Goal: Complete application form

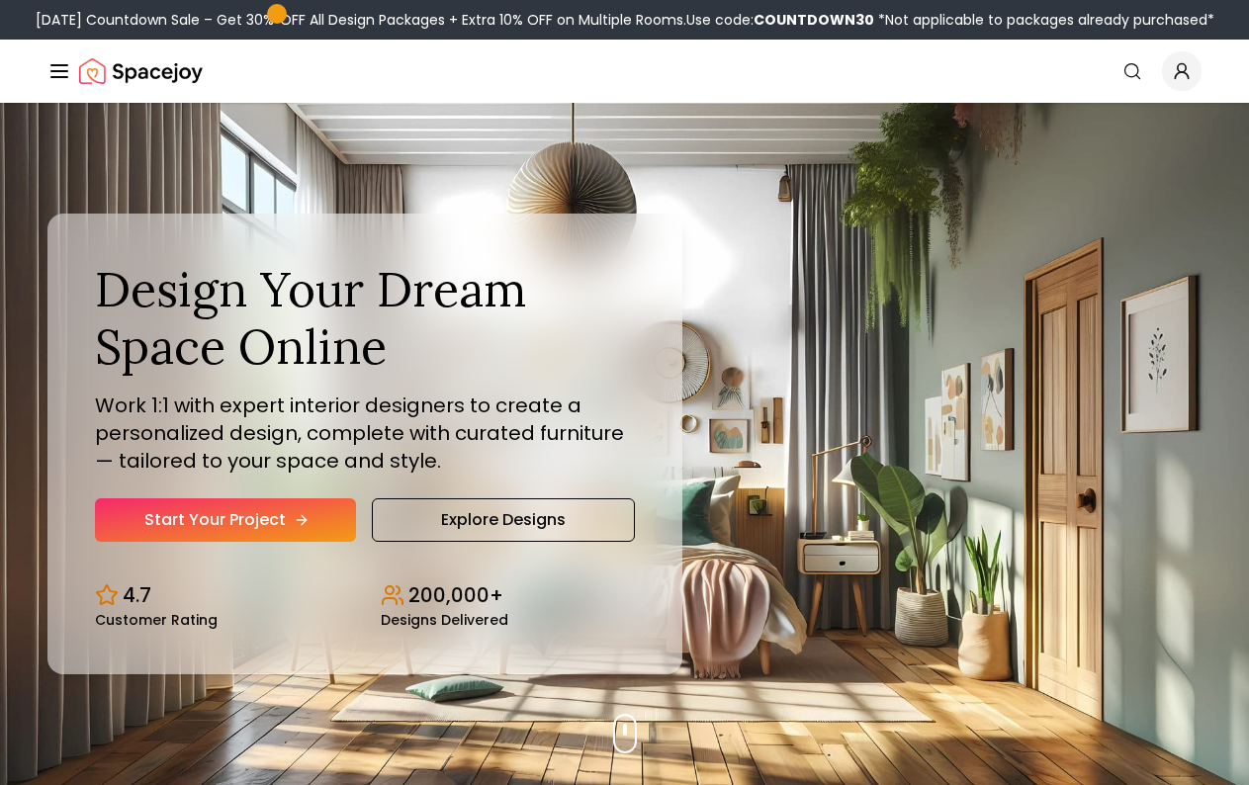
click at [235, 509] on link "Start Your Project" at bounding box center [225, 521] width 261 height 44
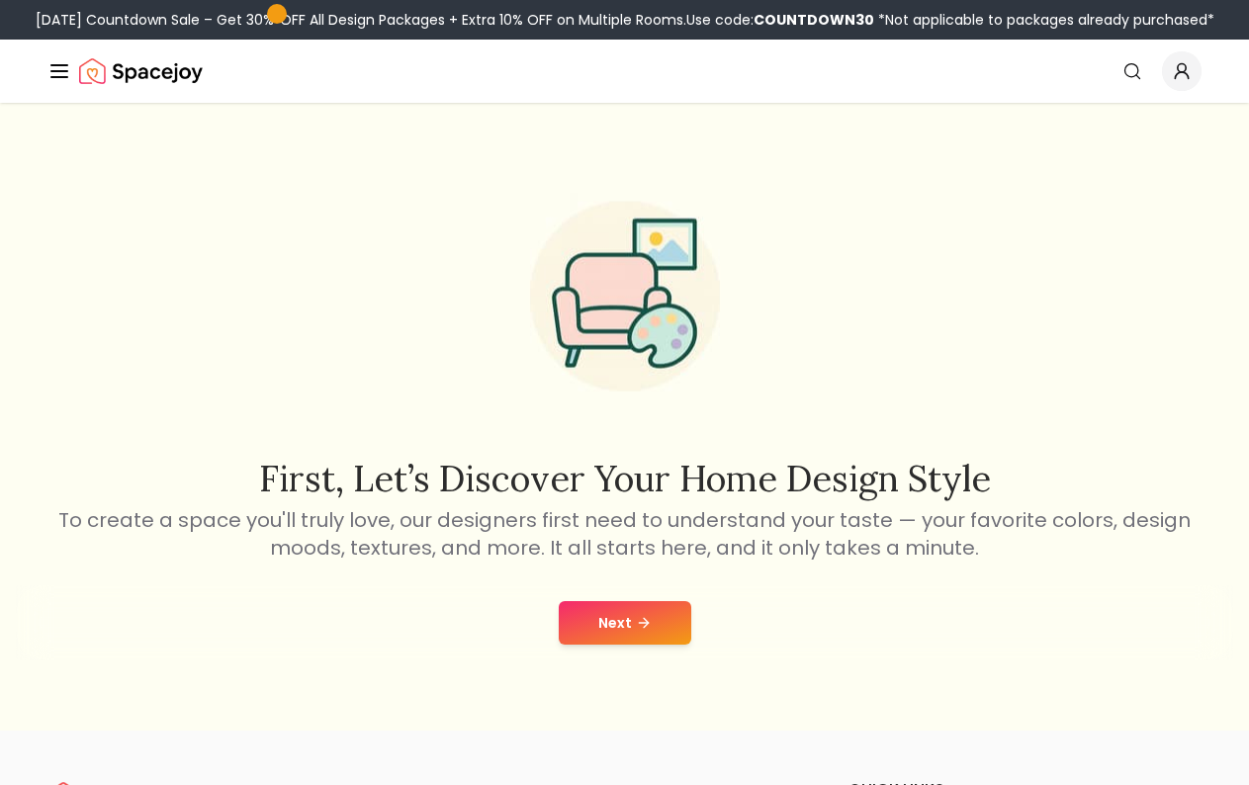
click at [623, 607] on button "Next" at bounding box center [625, 623] width 133 height 44
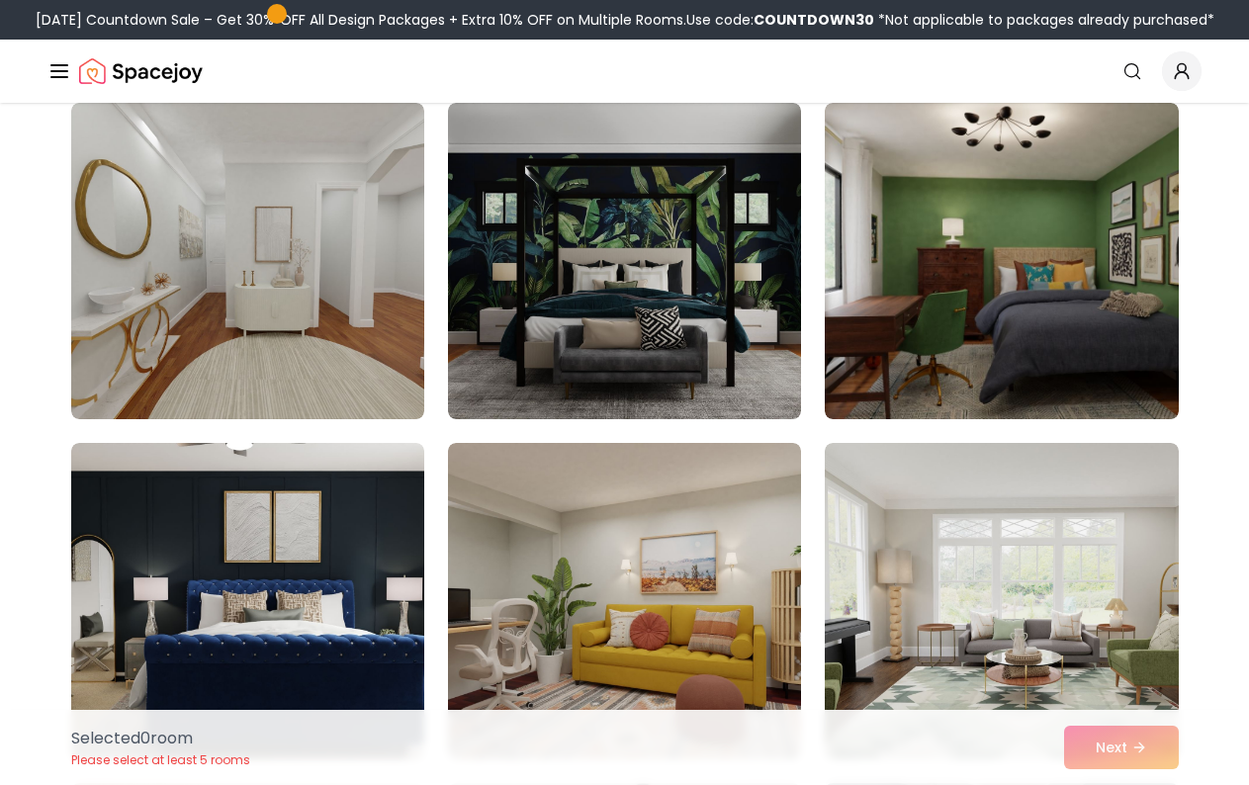
scroll to position [1385, 0]
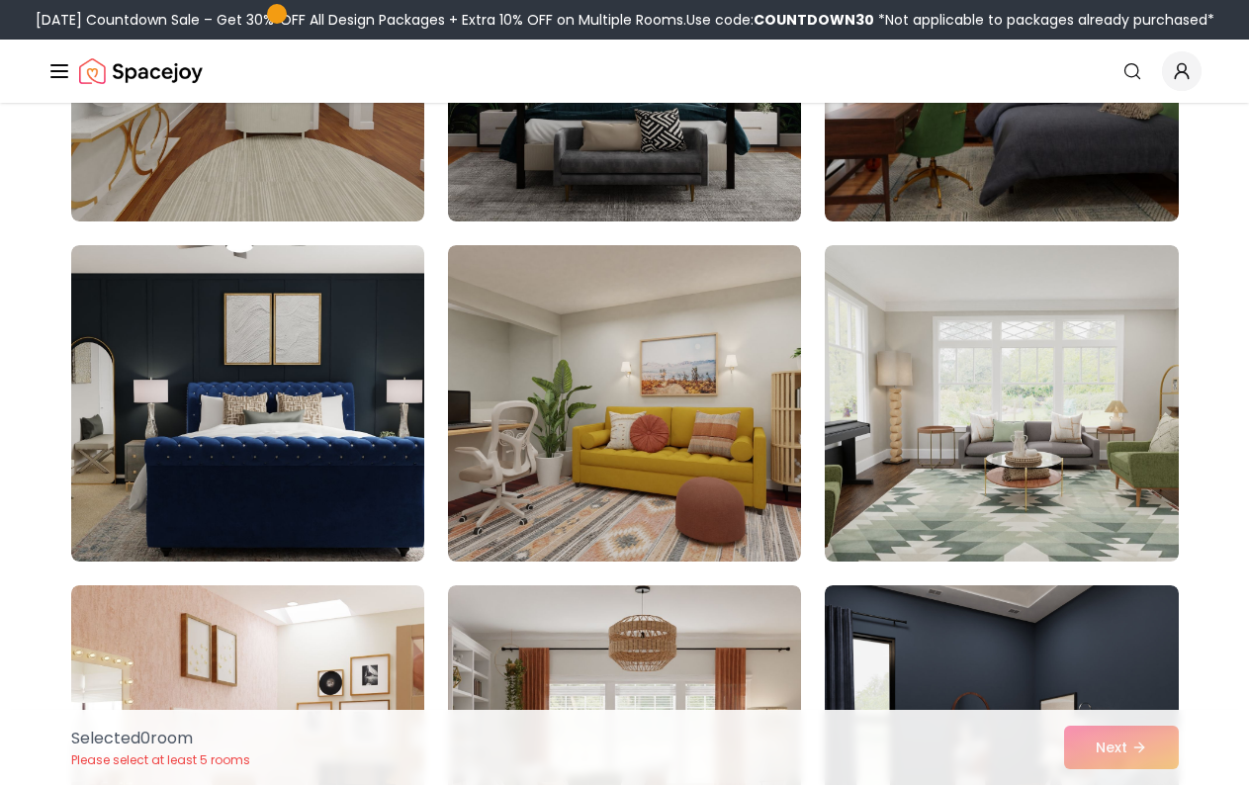
click at [1106, 736] on div "Selected 0 room Please select at least 5 rooms Next" at bounding box center [625, 747] width 1140 height 75
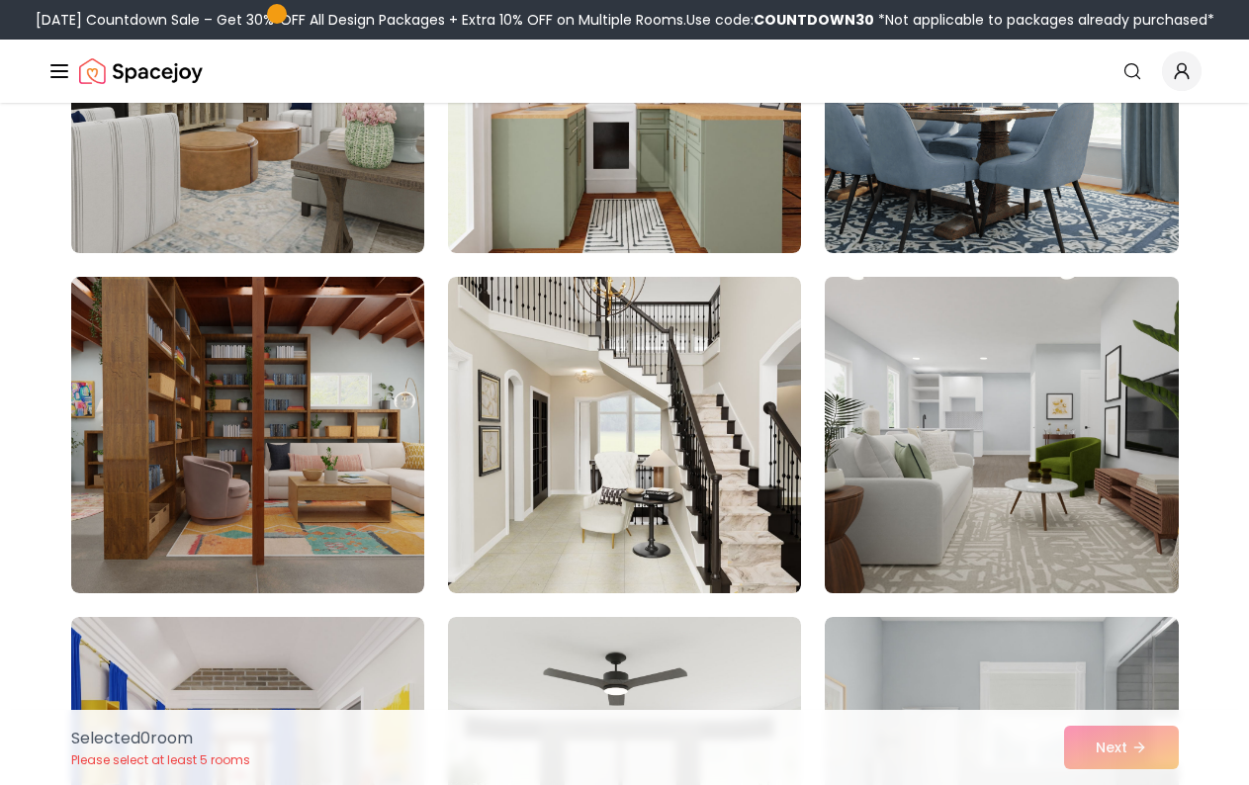
scroll to position [2770, 0]
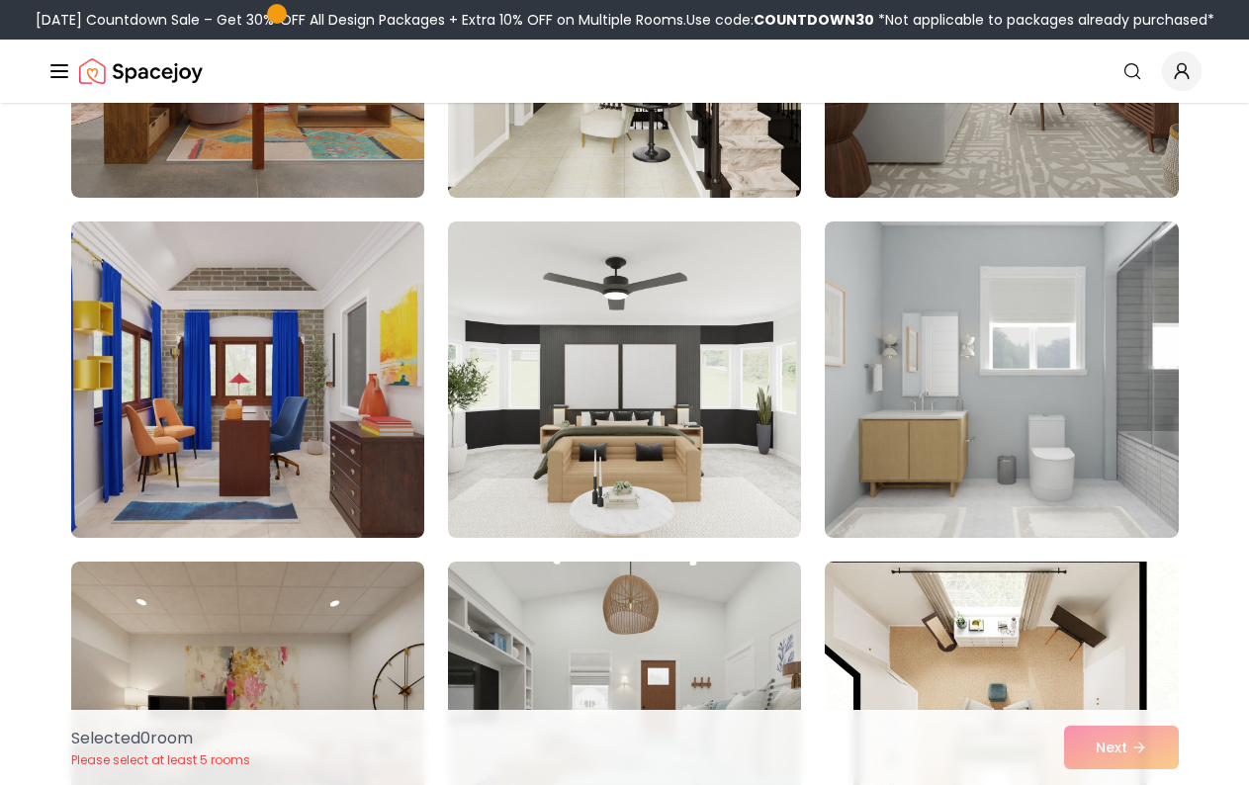
click at [225, 418] on img at bounding box center [247, 380] width 371 height 332
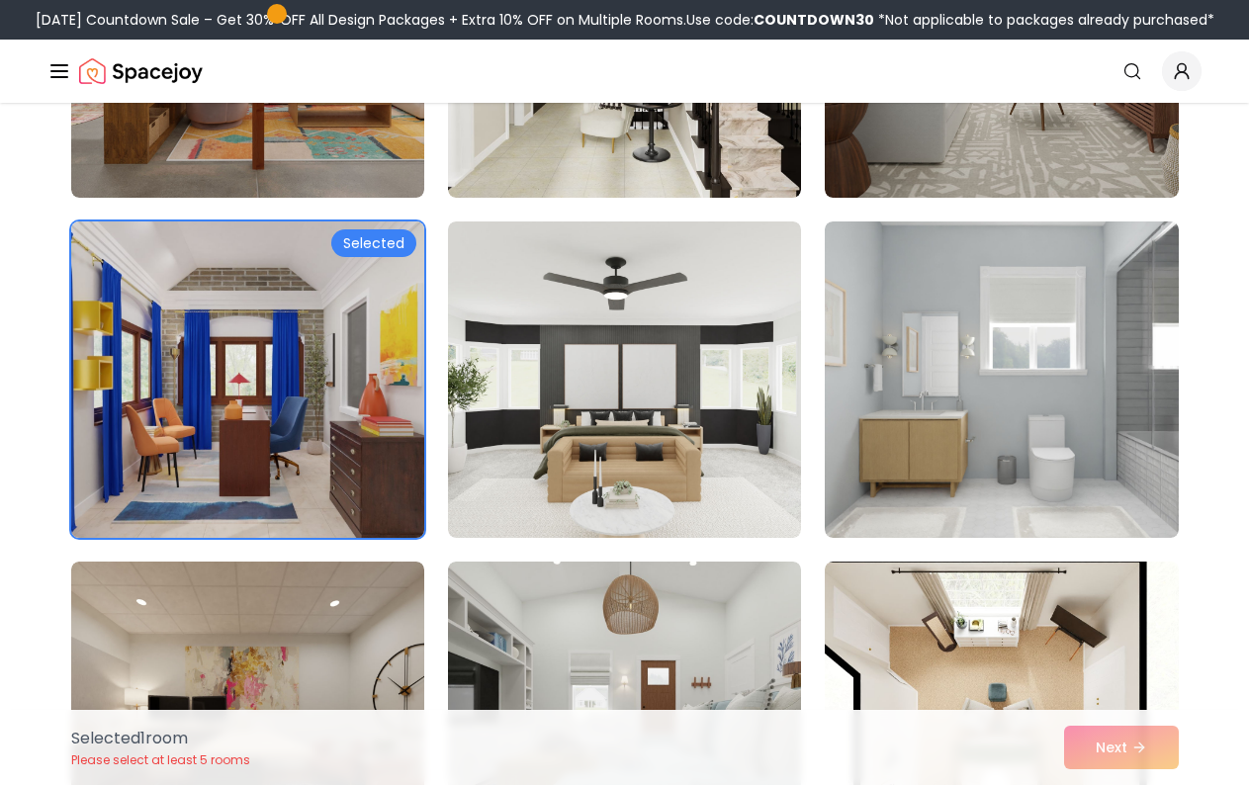
scroll to position [2968, 0]
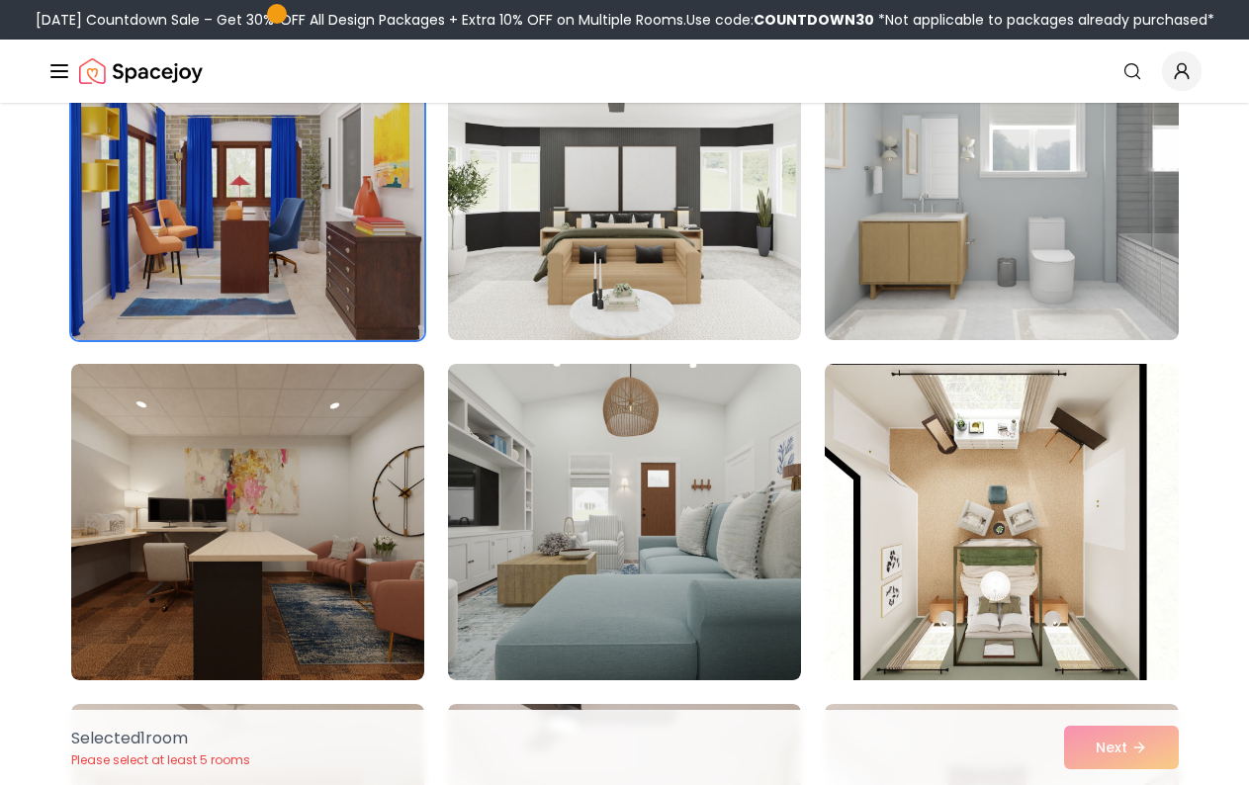
click at [1122, 753] on div "Selected 1 room Please select at least 5 rooms Next" at bounding box center [625, 747] width 1140 height 75
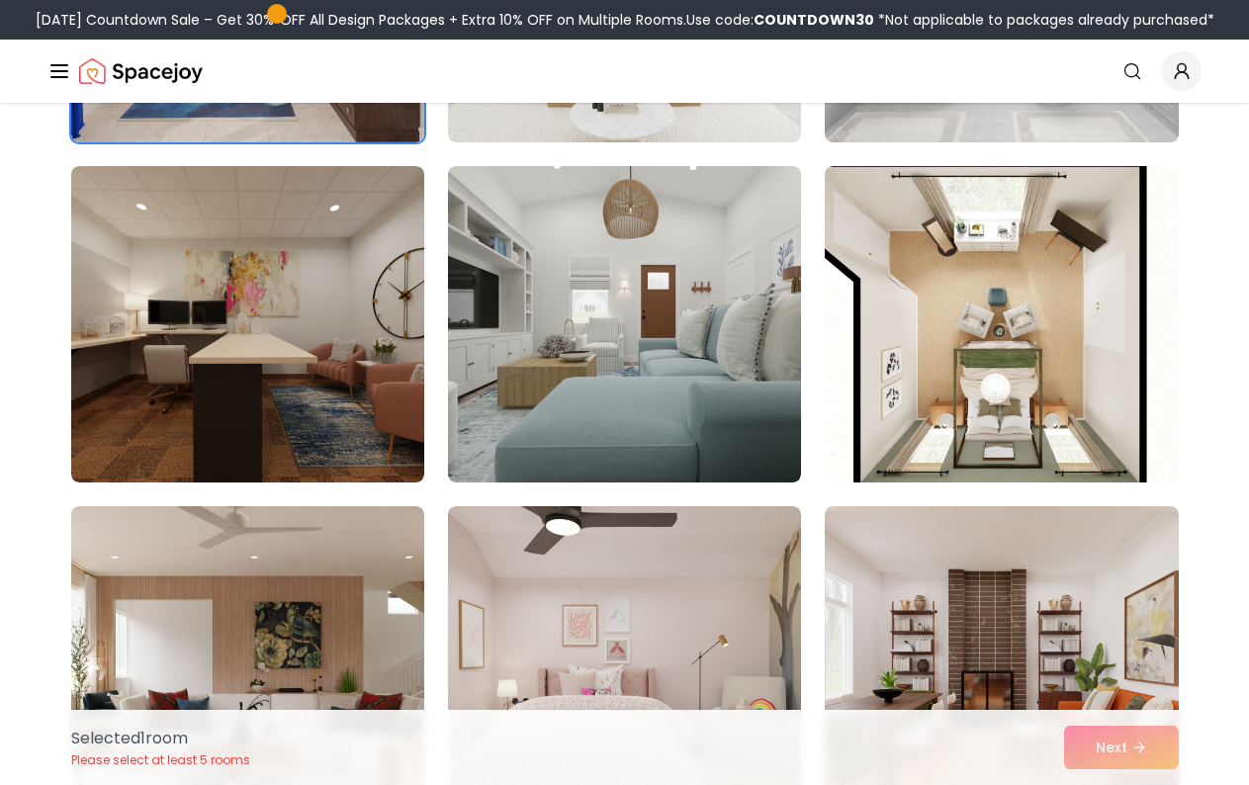
click at [1127, 743] on div "Selected 1 room Please select at least 5 rooms Next" at bounding box center [625, 747] width 1140 height 75
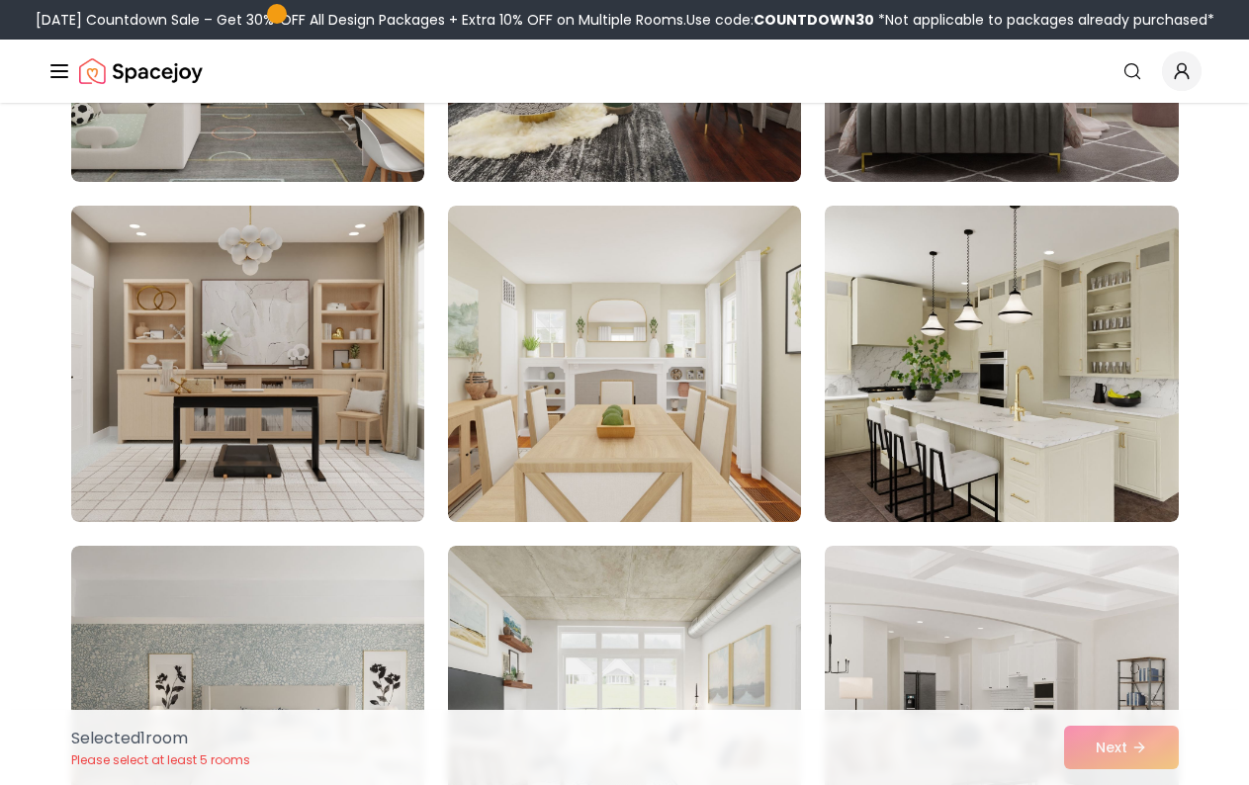
scroll to position [6440, 0]
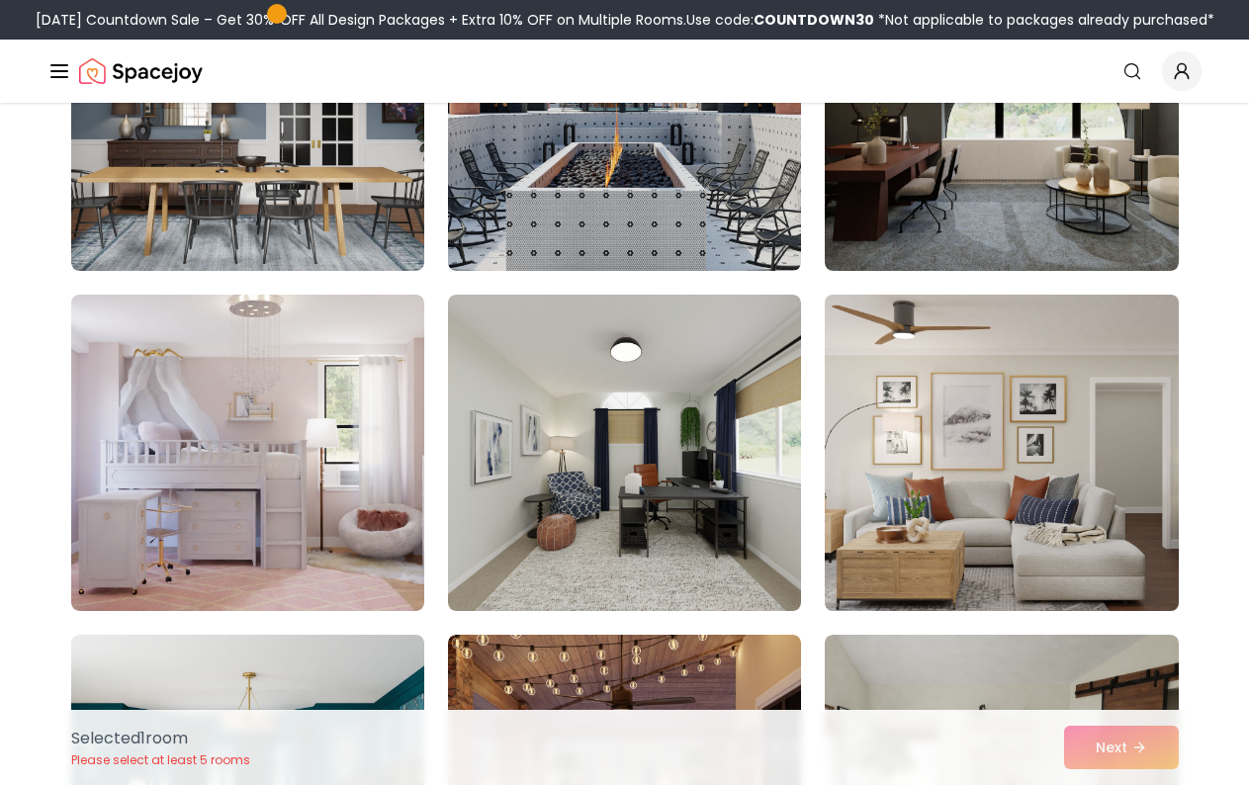
click at [999, 474] on img at bounding box center [1001, 453] width 371 height 332
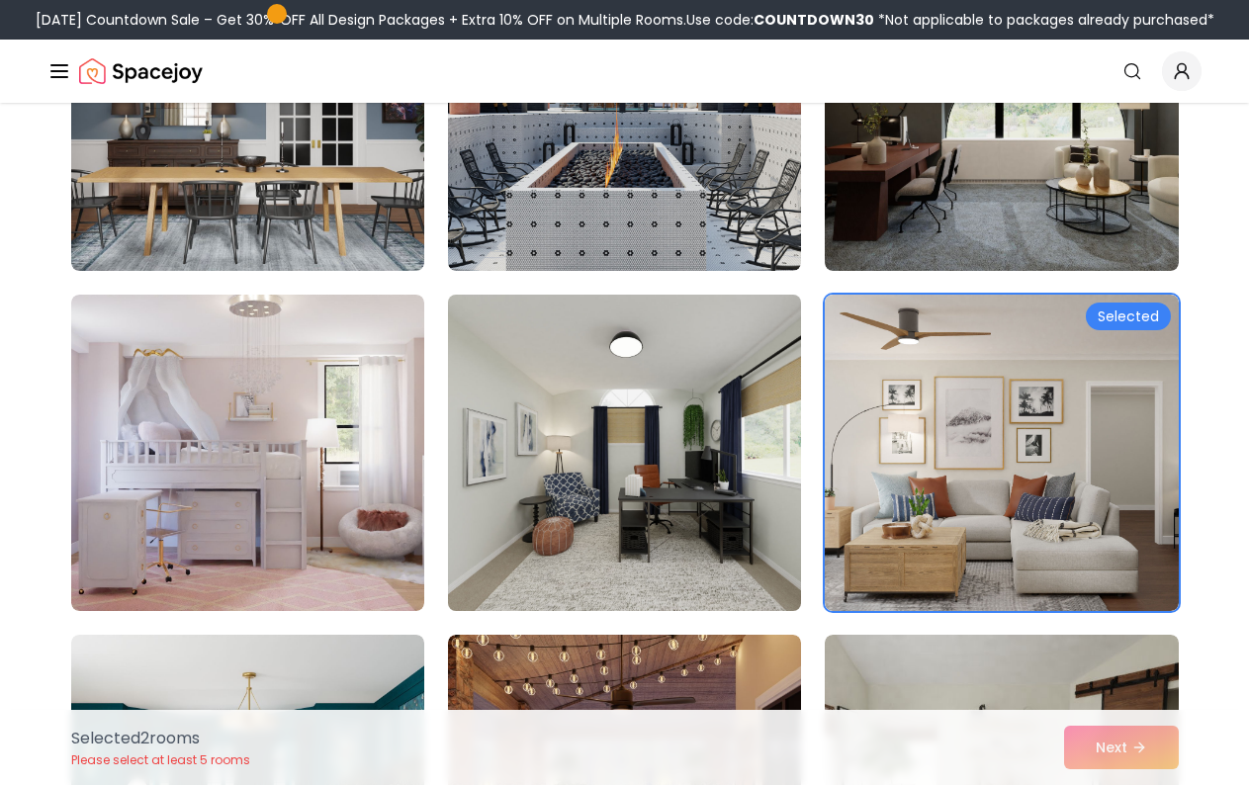
click at [678, 467] on img at bounding box center [624, 453] width 371 height 332
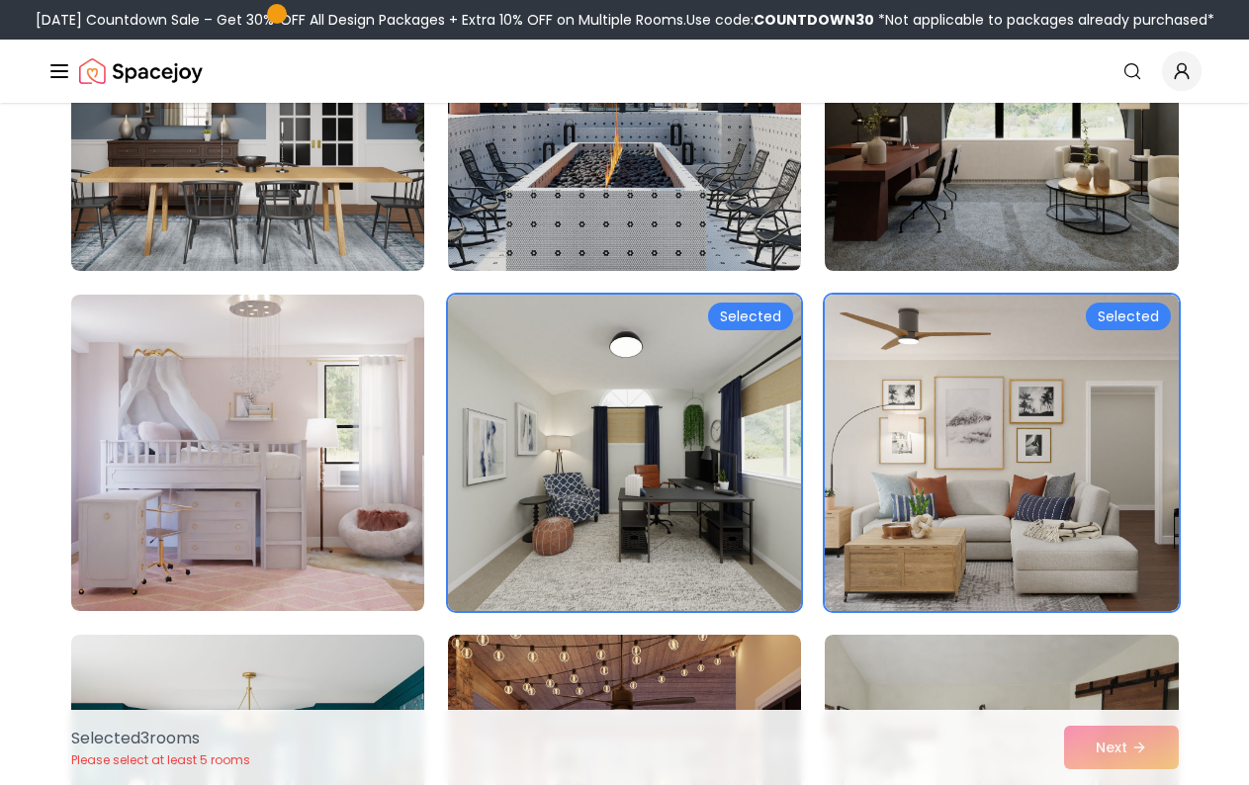
click at [681, 462] on img at bounding box center [624, 453] width 371 height 332
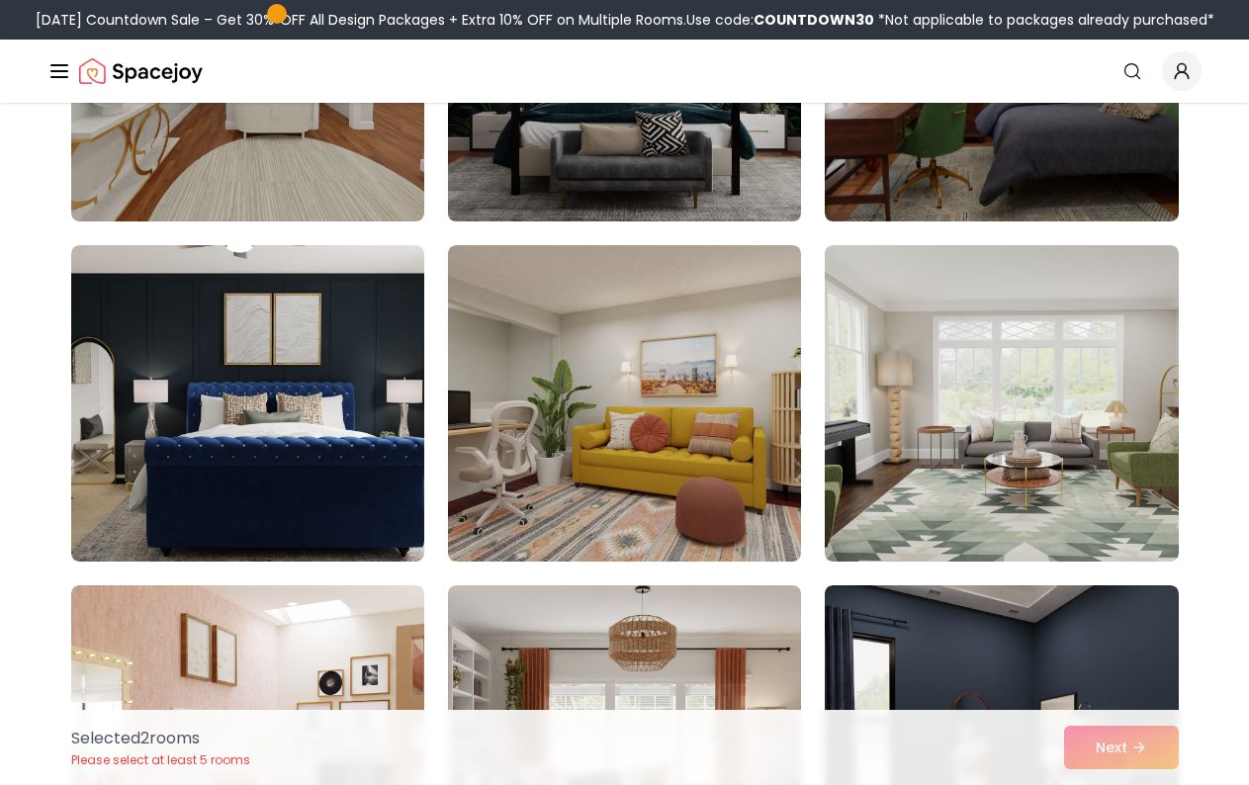
scroll to position [1088, 0]
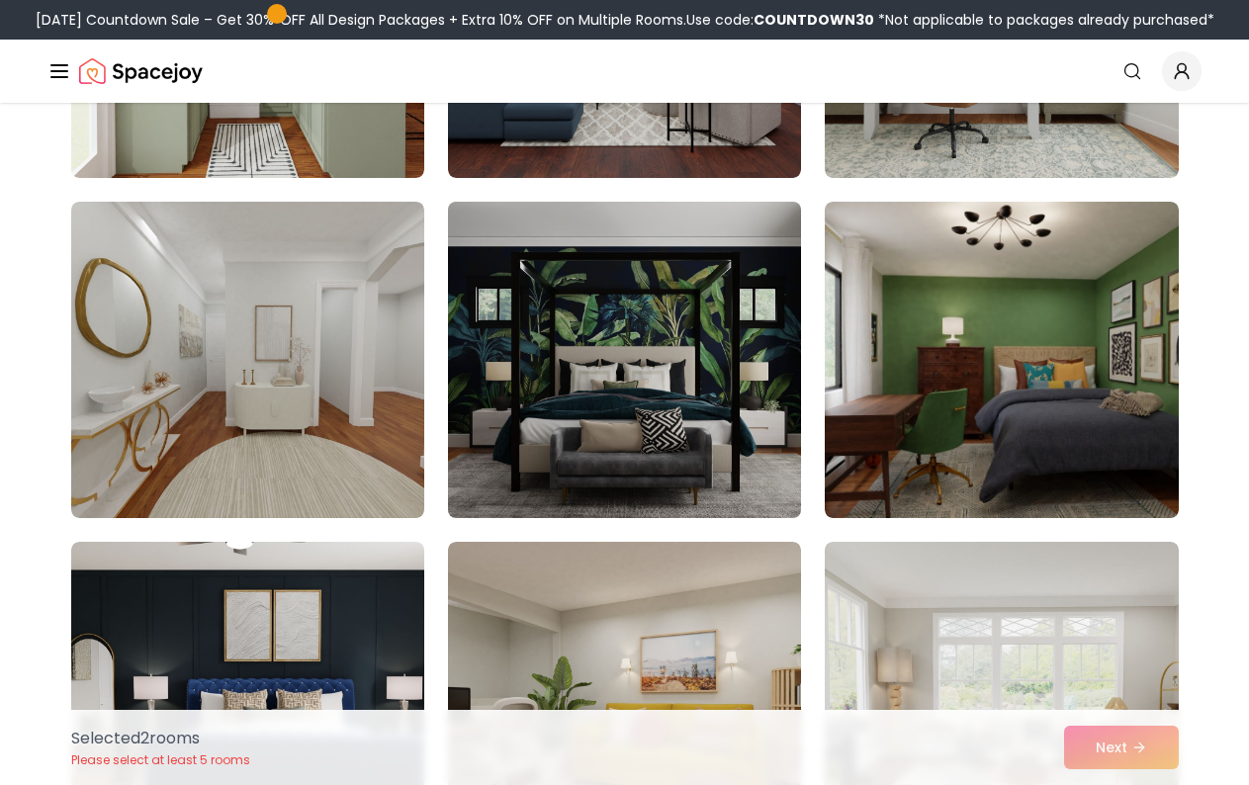
click at [719, 352] on img at bounding box center [624, 360] width 371 height 332
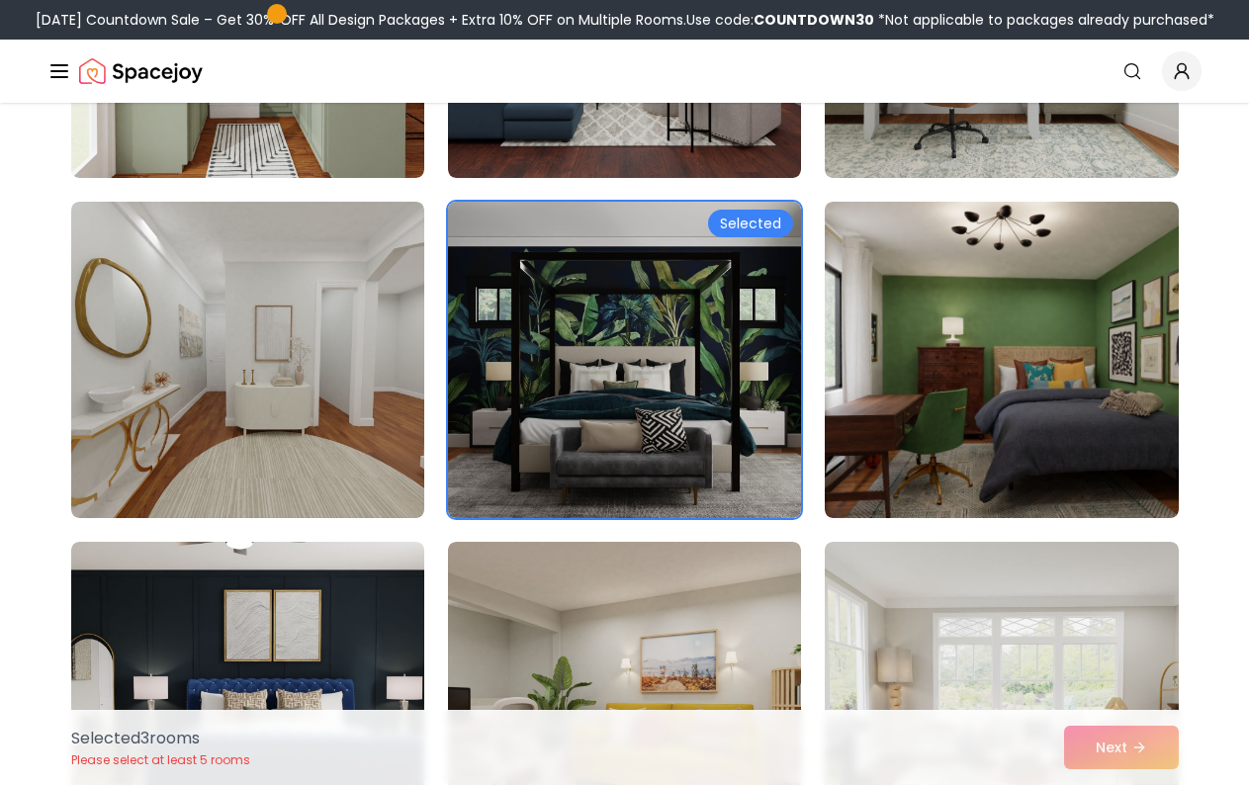
scroll to position [1286, 0]
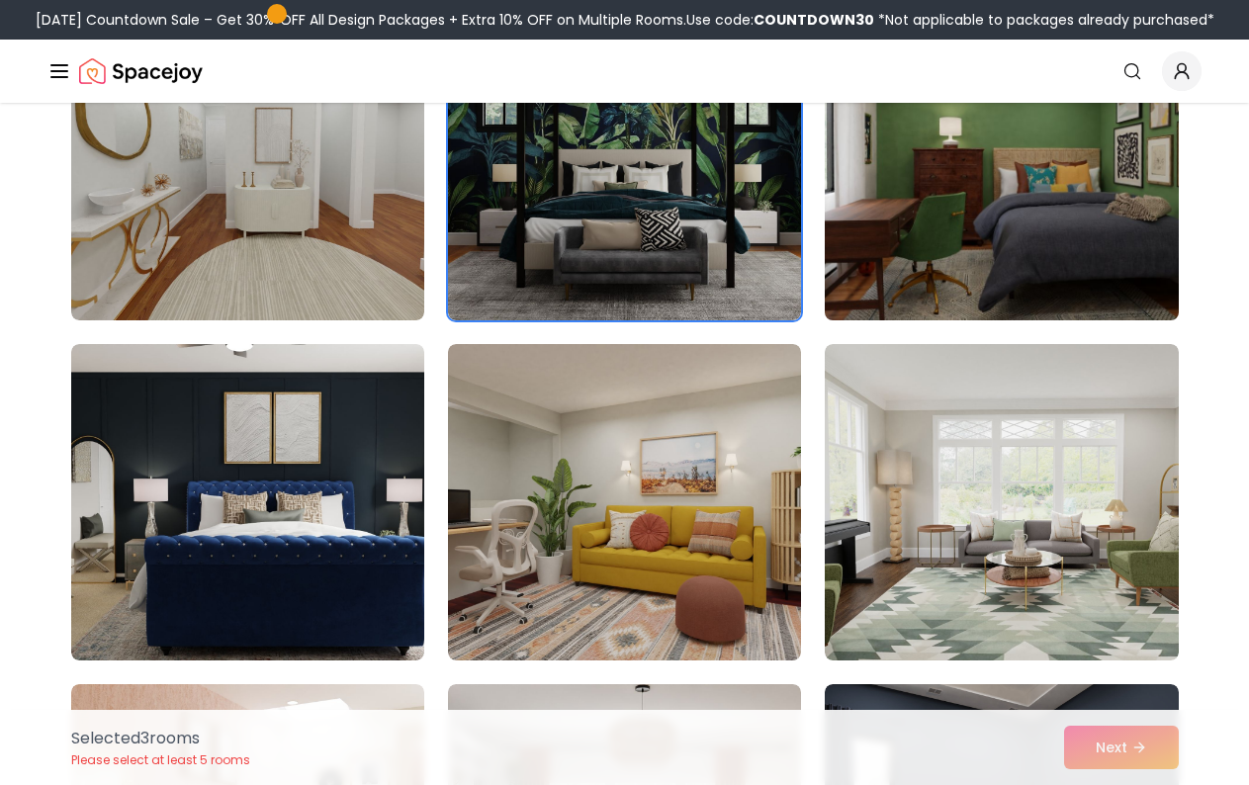
click at [982, 267] on img at bounding box center [1001, 162] width 371 height 332
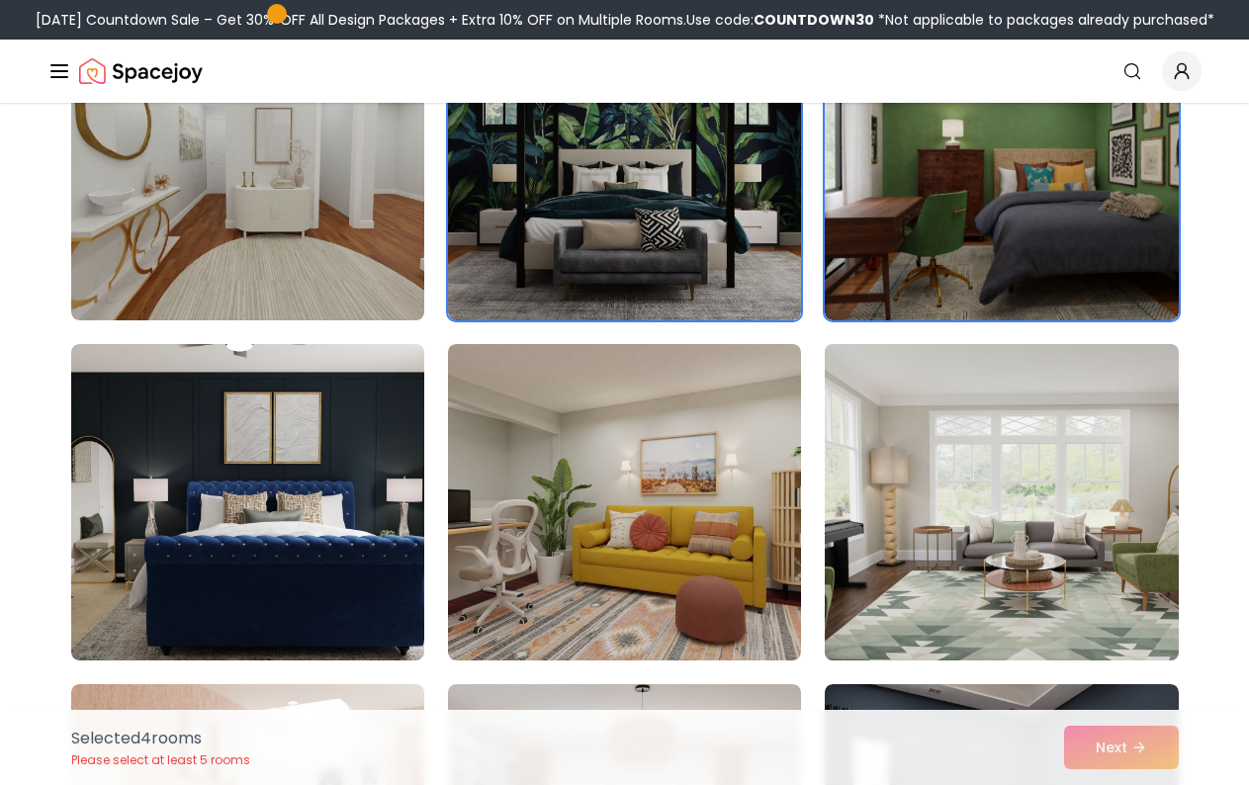
click at [995, 496] on img at bounding box center [1001, 502] width 371 height 332
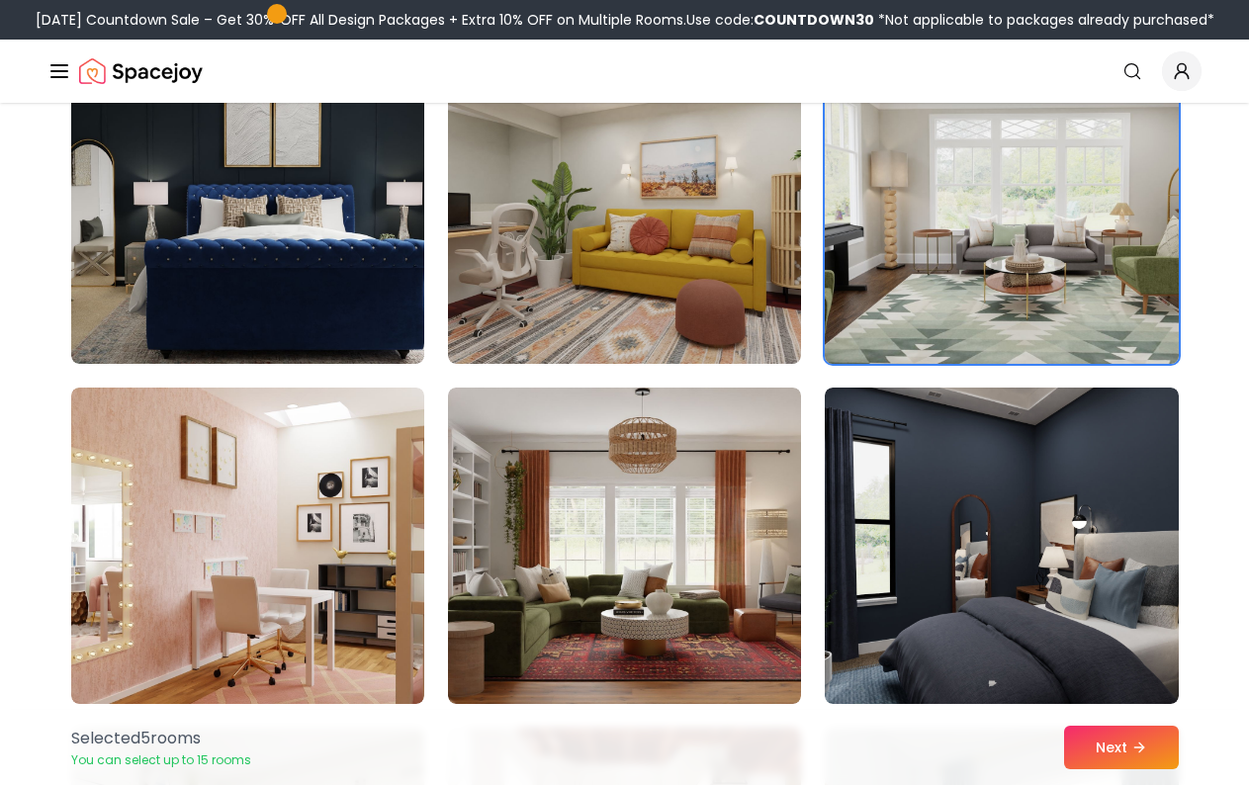
scroll to position [1682, 0]
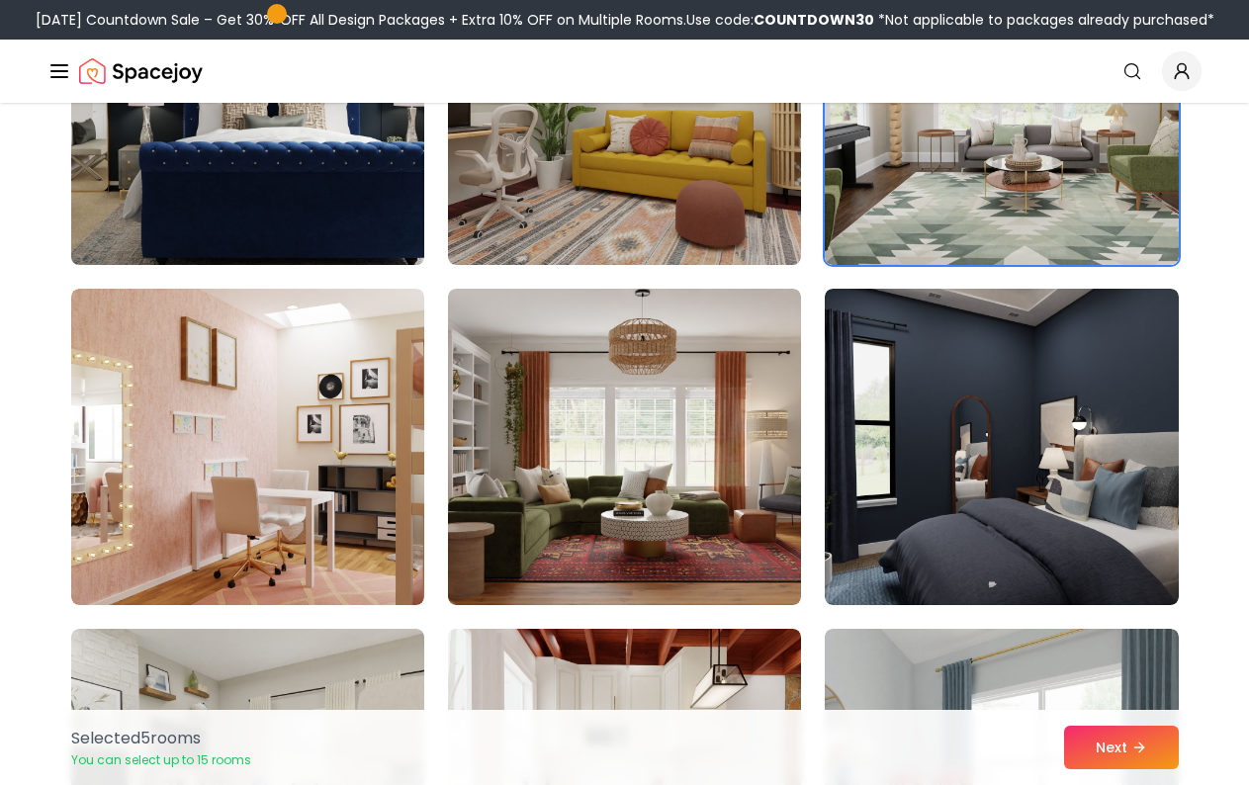
click at [300, 172] on img at bounding box center [247, 107] width 371 height 332
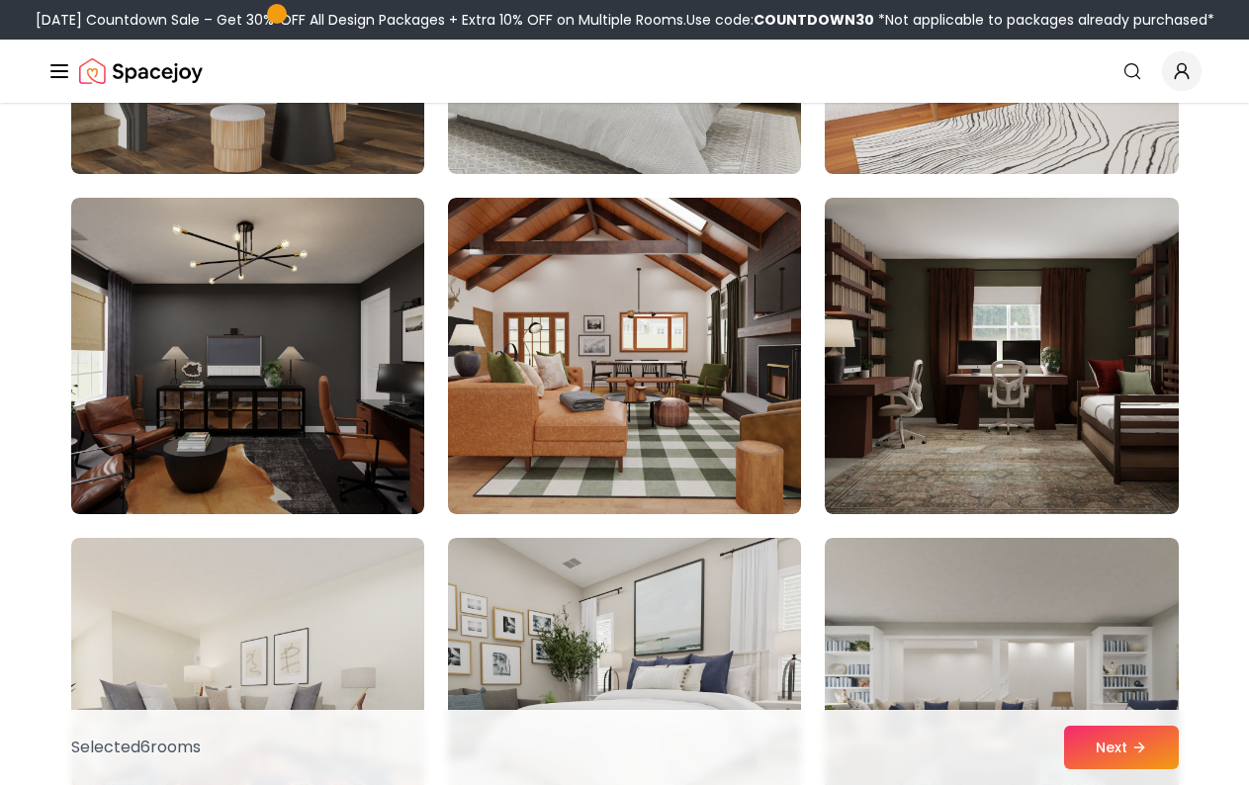
scroll to position [4353, 0]
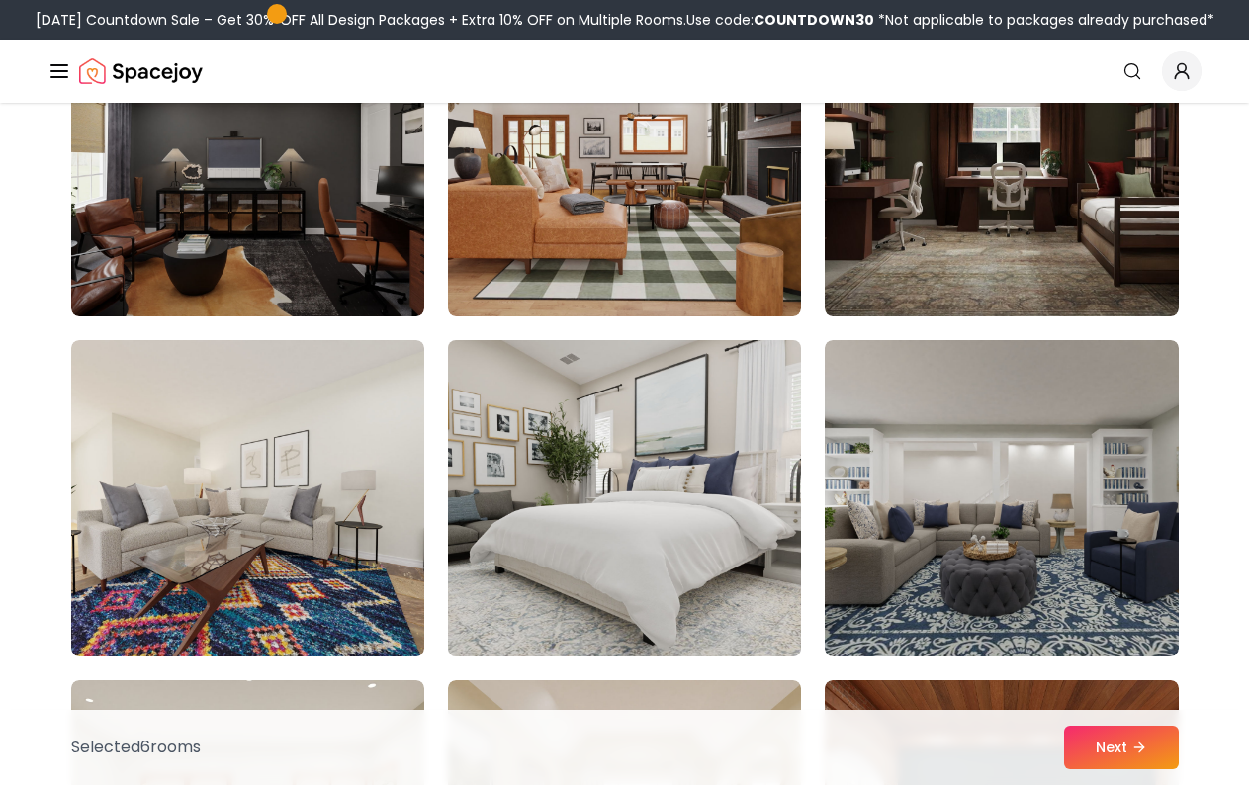
click at [525, 554] on img at bounding box center [624, 498] width 371 height 332
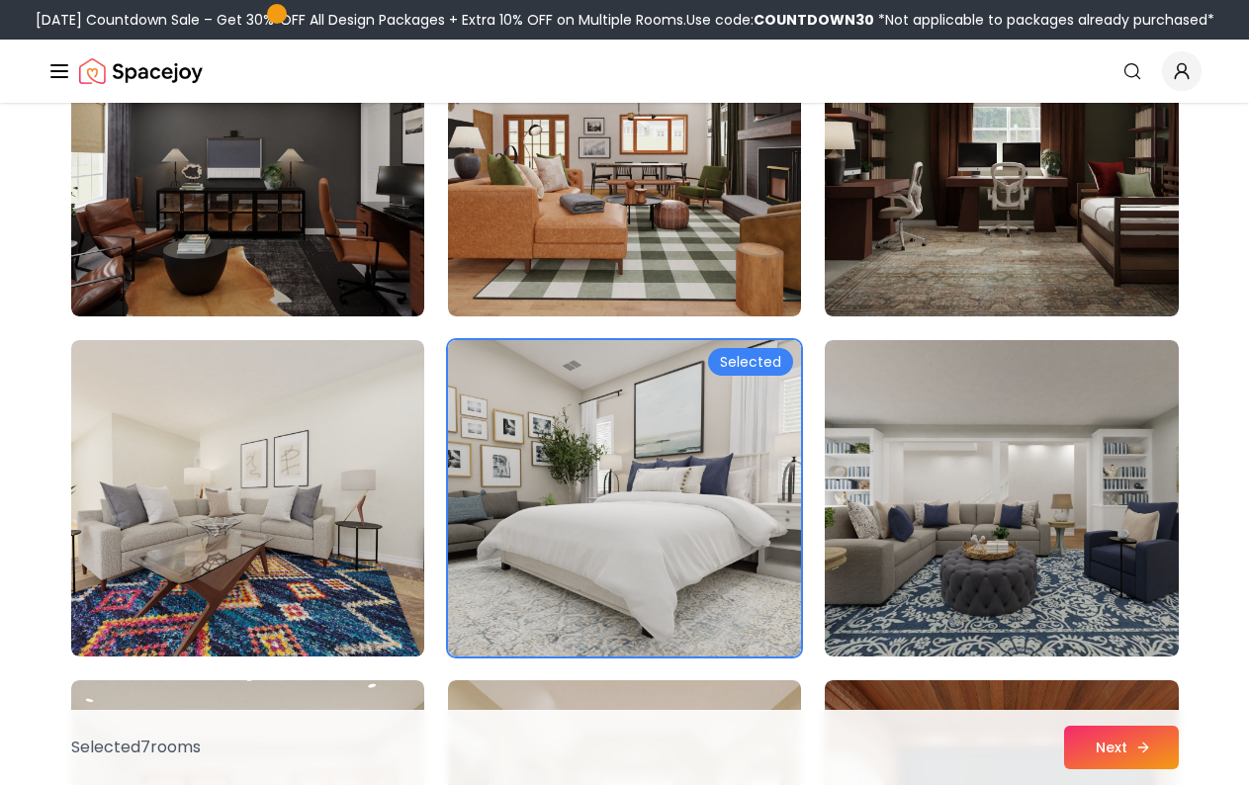
click at [1113, 761] on button "Next" at bounding box center [1121, 748] width 115 height 44
